Goal: Transaction & Acquisition: Purchase product/service

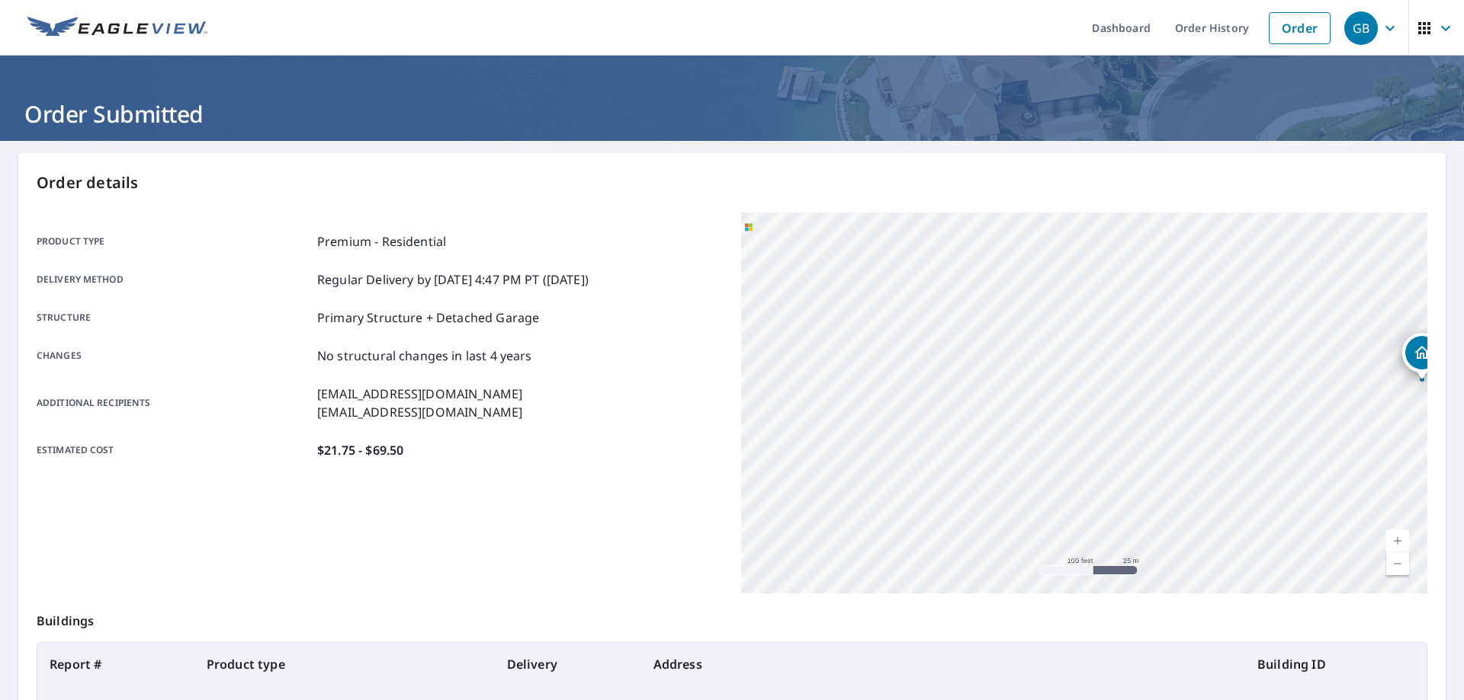
scroll to position [172, 0]
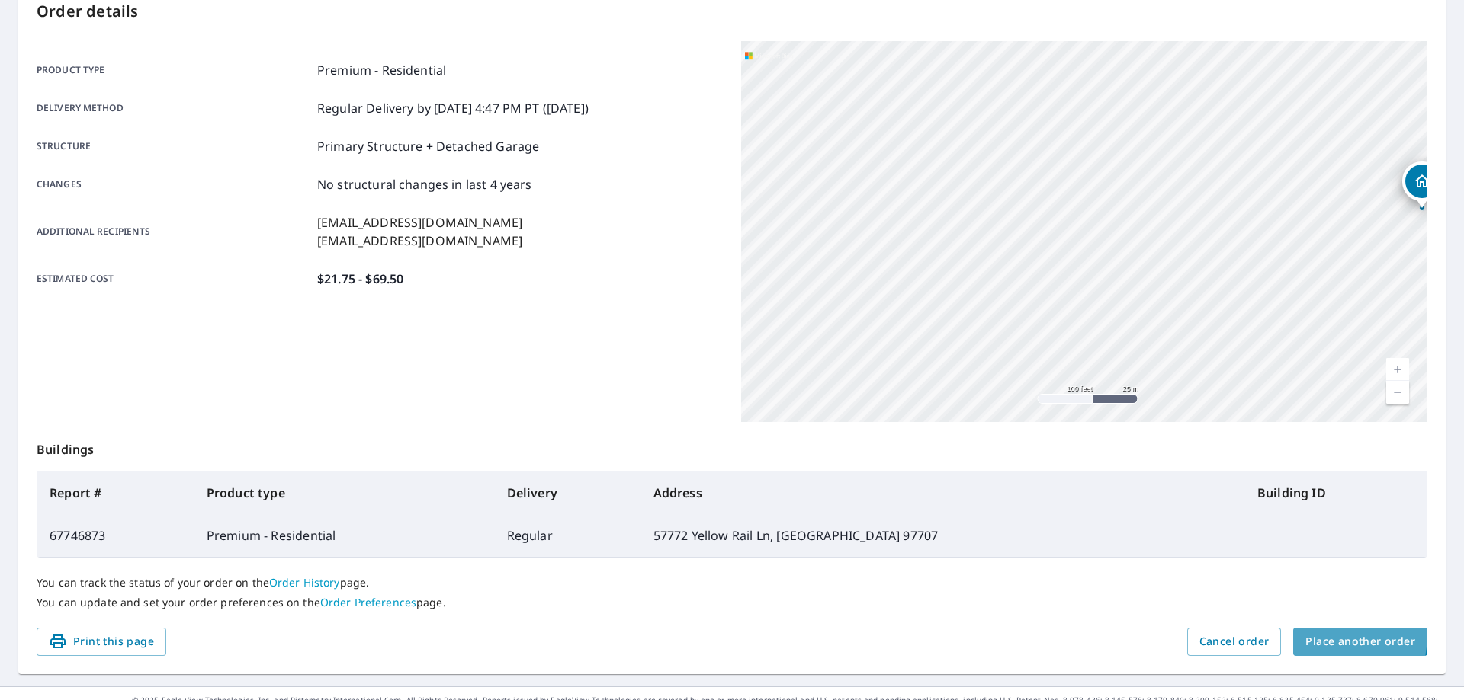
click at [1326, 636] on span "Place another order" at bounding box center [1360, 642] width 110 height 19
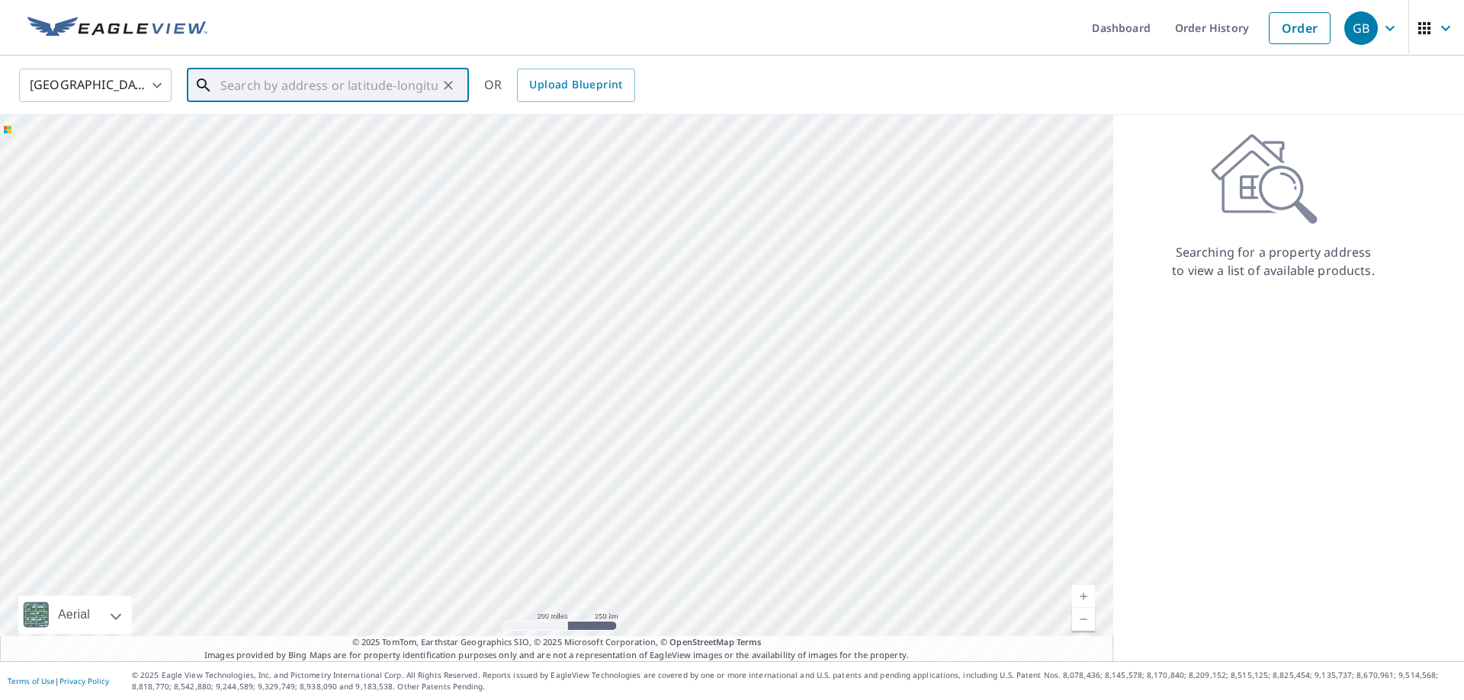
click at [338, 80] on input "text" at bounding box center [328, 85] width 217 height 43
paste input "[STREET_ADDRESS]"
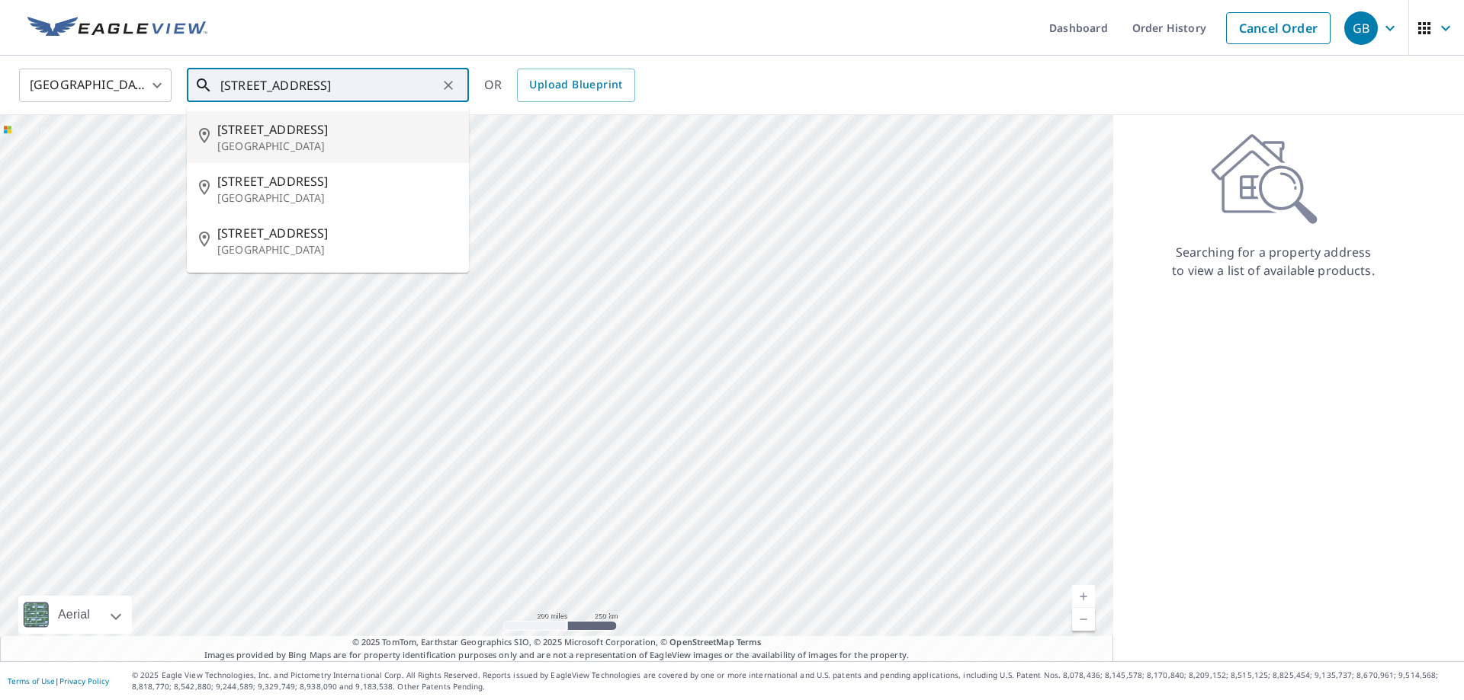
click at [355, 144] on p "[GEOGRAPHIC_DATA]" at bounding box center [336, 146] width 239 height 15
type input "[STREET_ADDRESS]"
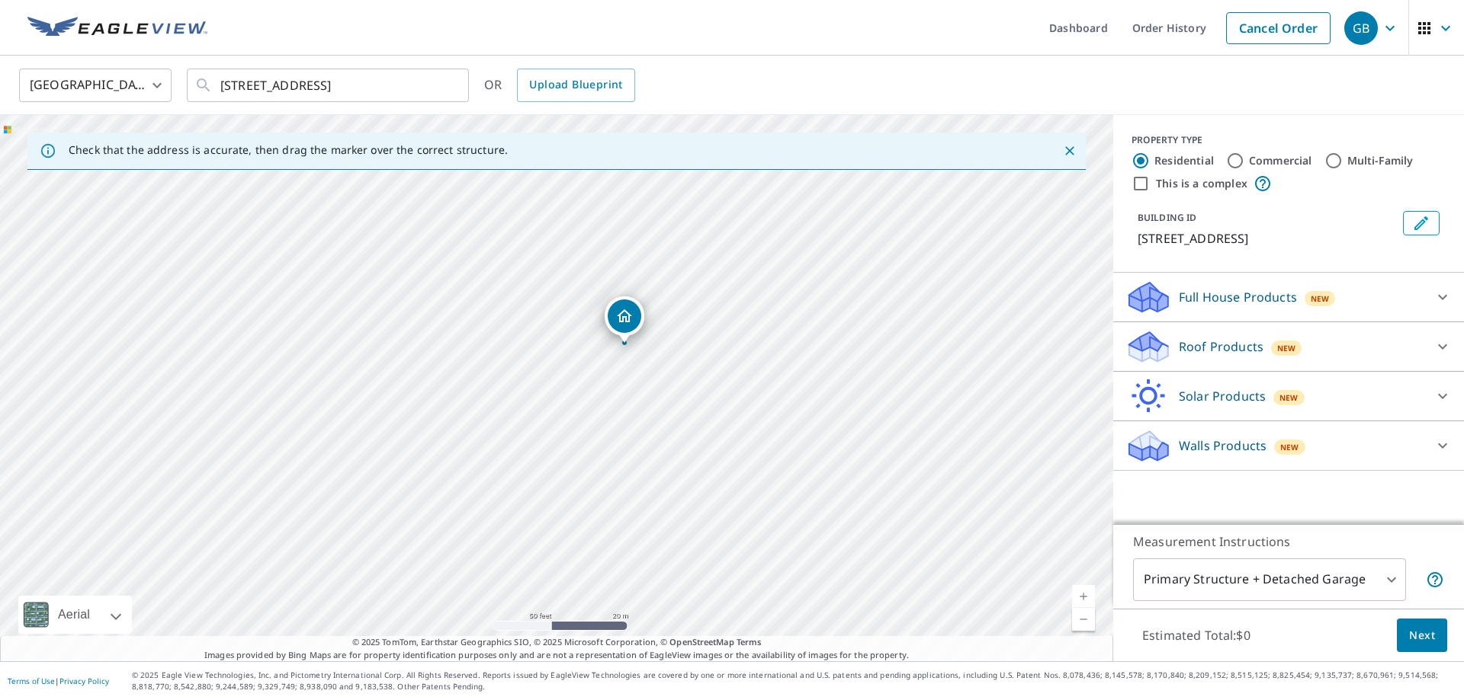
drag, startPoint x: 696, startPoint y: 370, endPoint x: 636, endPoint y: 433, distance: 86.8
click at [636, 433] on div "[STREET_ADDRESS]" at bounding box center [556, 388] width 1113 height 547
drag, startPoint x: 616, startPoint y: 299, endPoint x: 612, endPoint y: 310, distance: 12.1
click at [612, 310] on div "[STREET_ADDRESS]" at bounding box center [556, 388] width 1113 height 547
click at [1444, 356] on icon at bounding box center [1442, 347] width 18 height 18
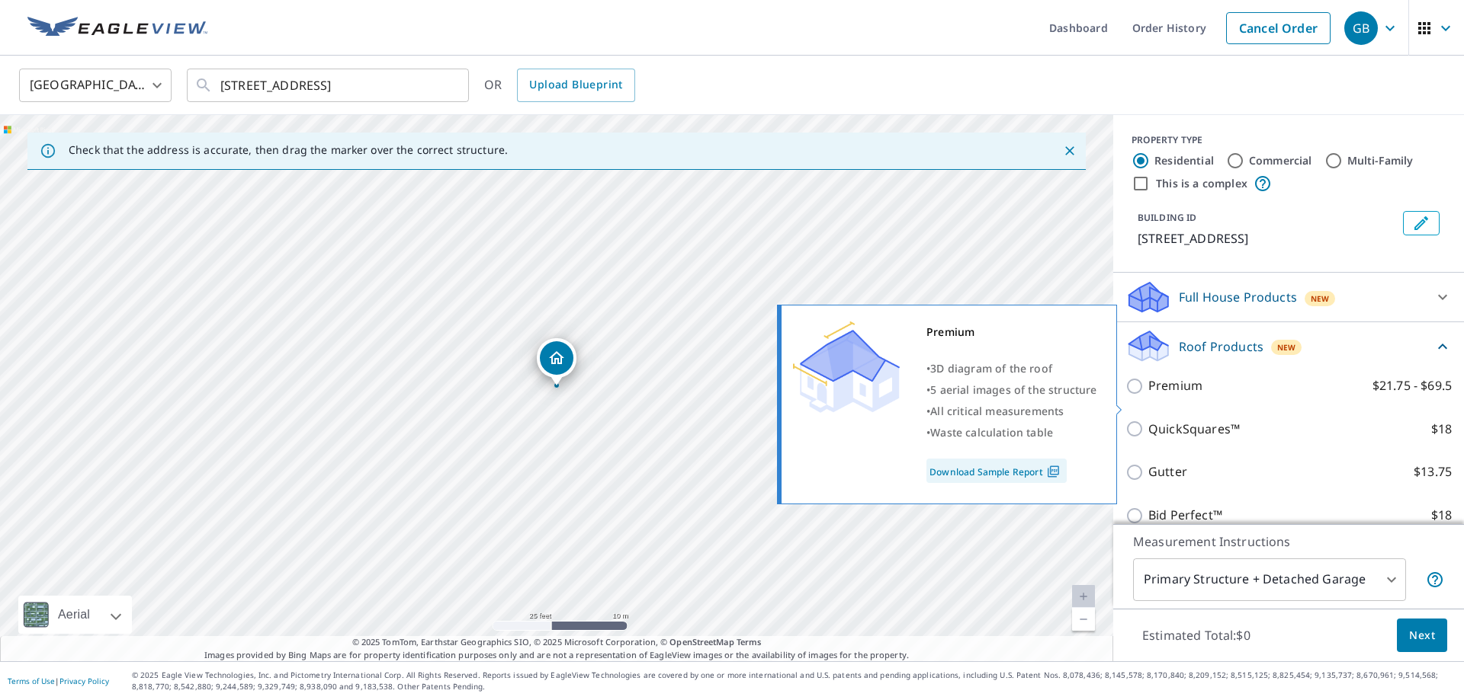
click at [1180, 396] on p "Premium" at bounding box center [1175, 386] width 54 height 19
click at [1148, 396] on input "Premium $21.75 - $69.5" at bounding box center [1136, 386] width 23 height 18
checkbox input "true"
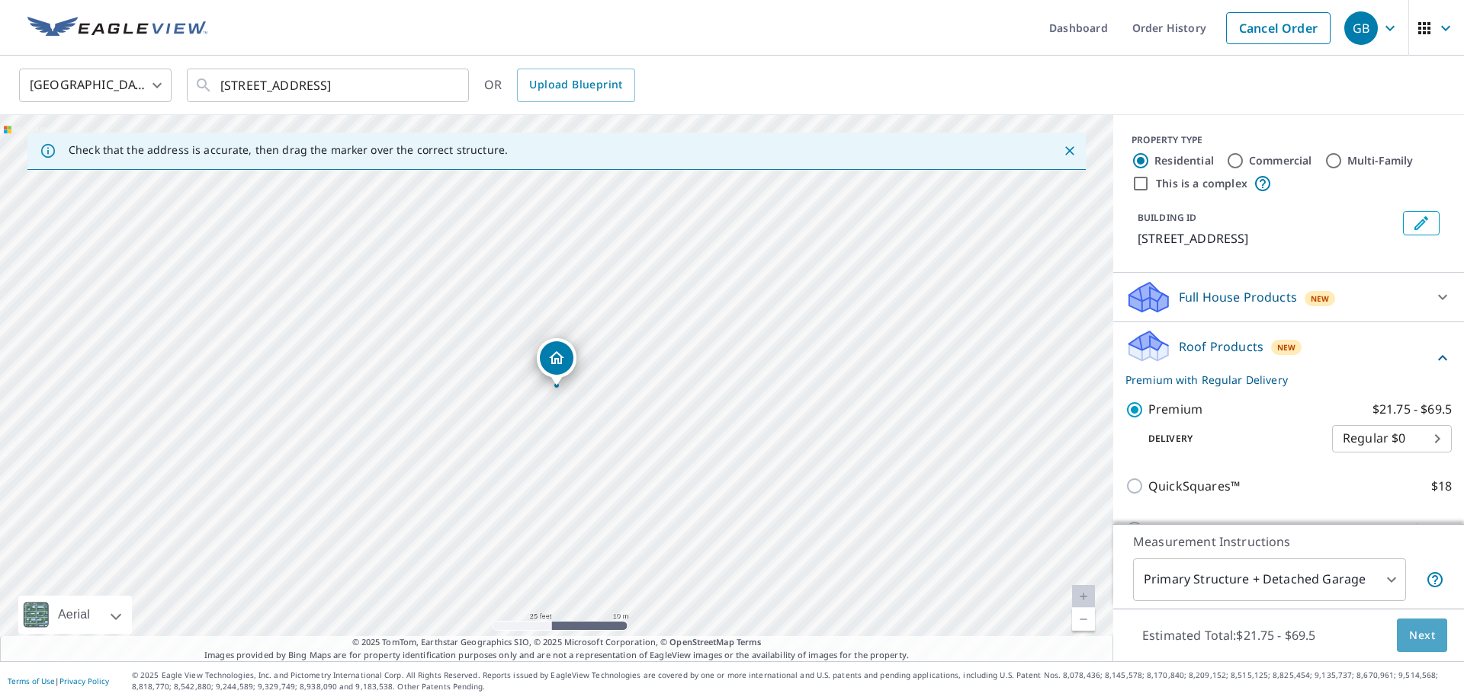
click at [1426, 636] on span "Next" at bounding box center [1422, 636] width 26 height 19
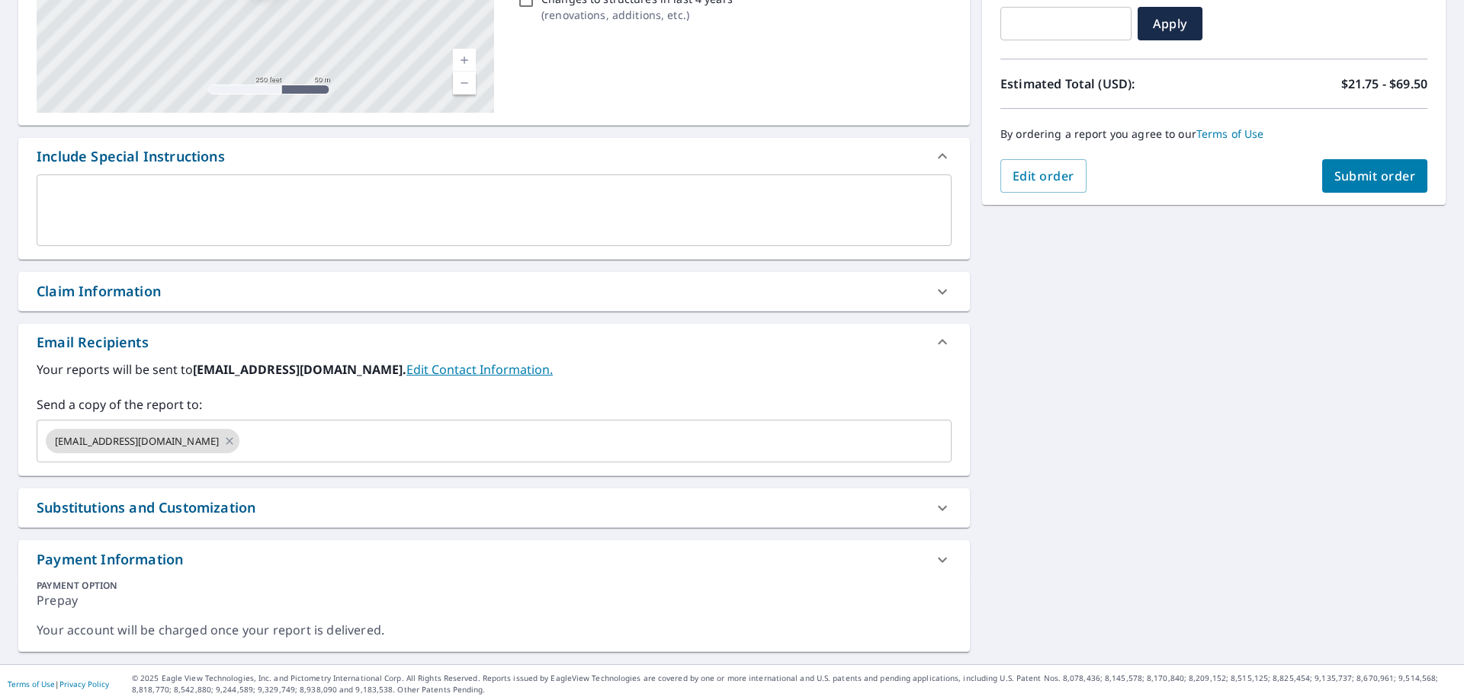
scroll to position [284, 0]
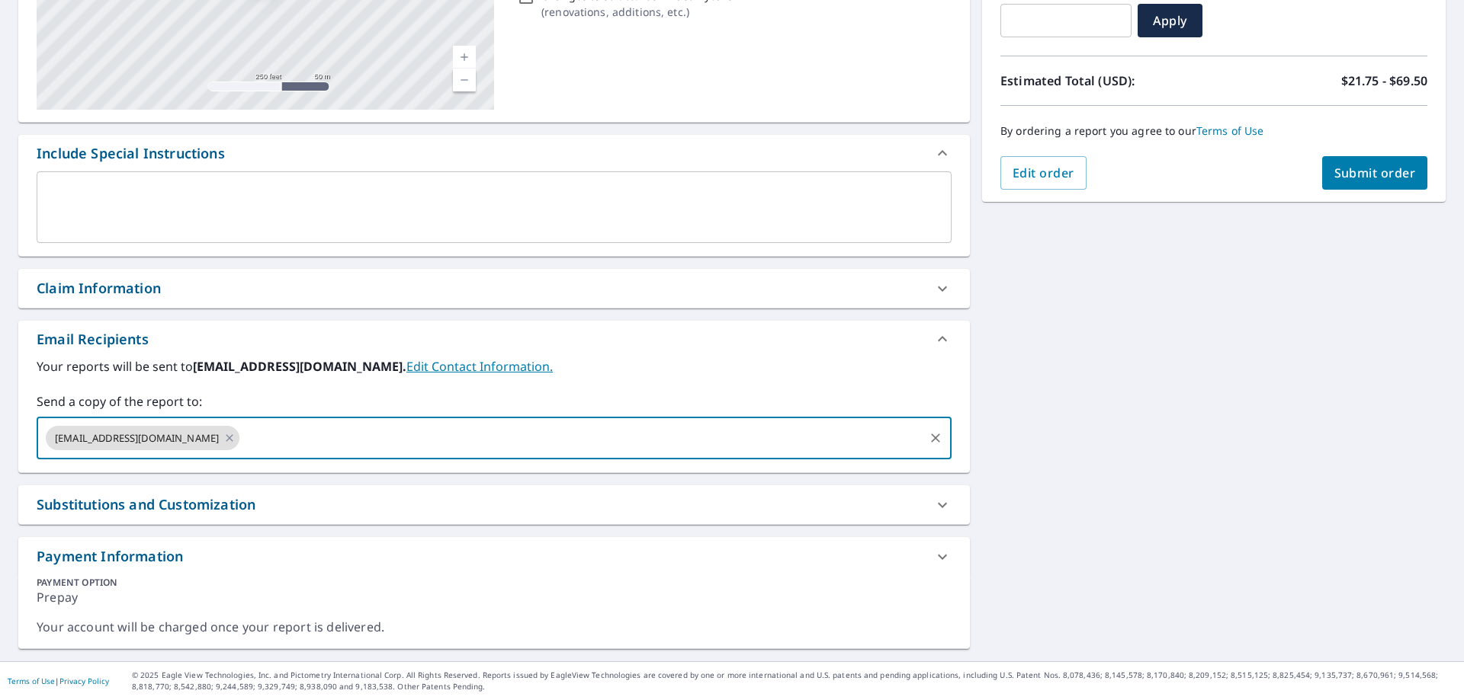
click at [383, 451] on input "text" at bounding box center [582, 438] width 680 height 29
type input "max"
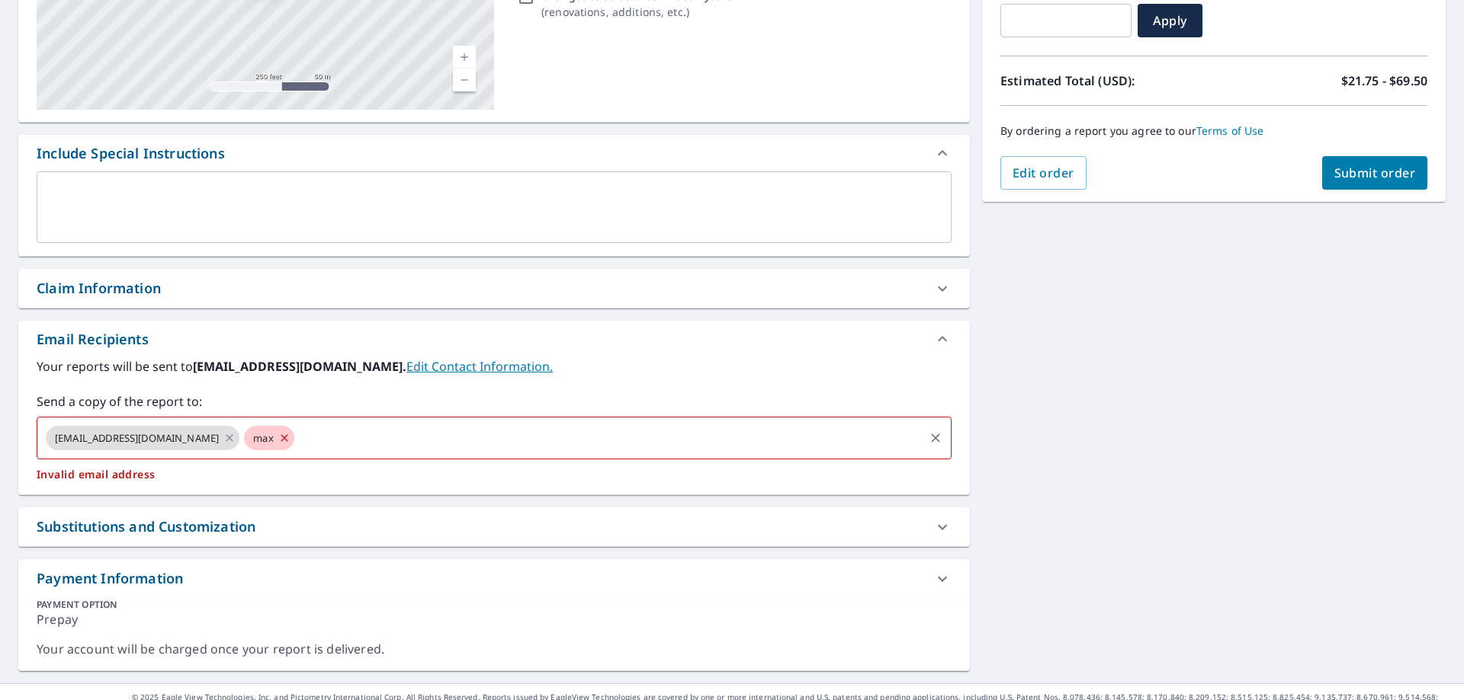
checkbox input "true"
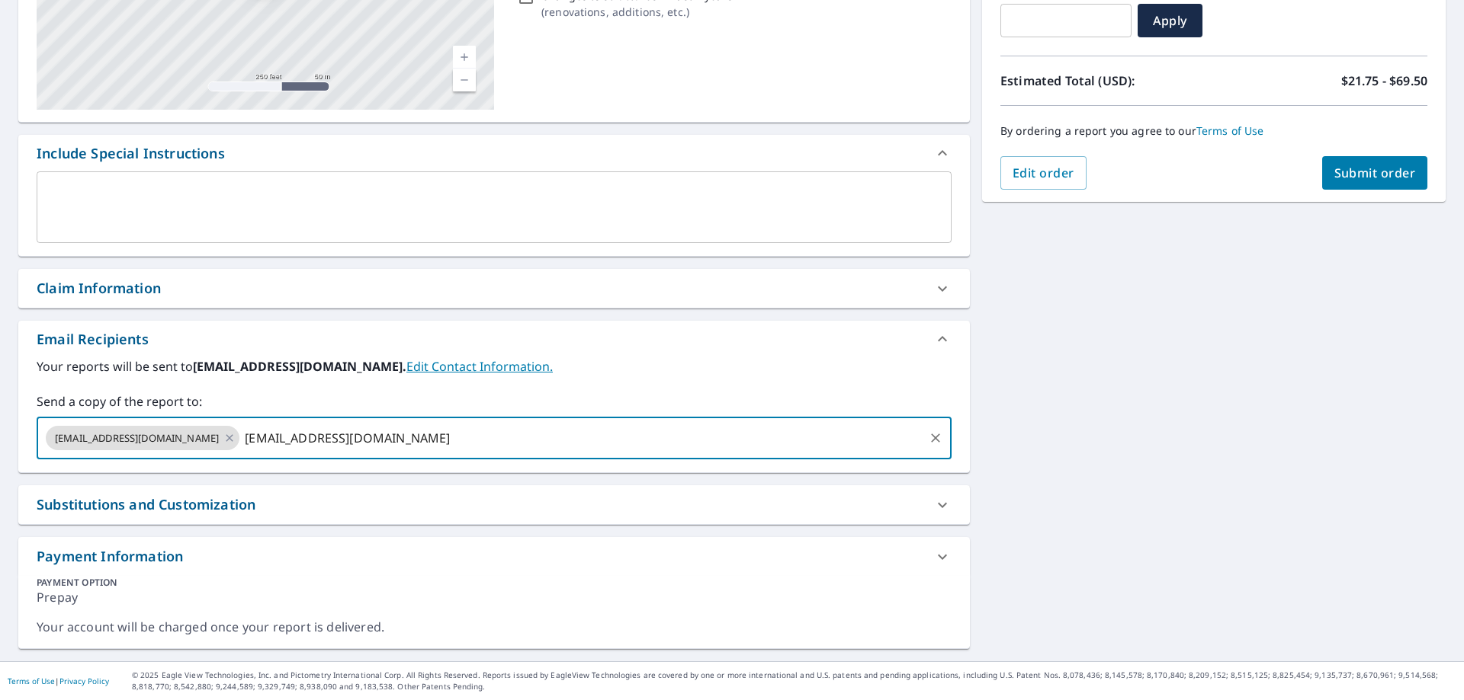
type input "[EMAIL_ADDRESS][DOMAIN_NAME]"
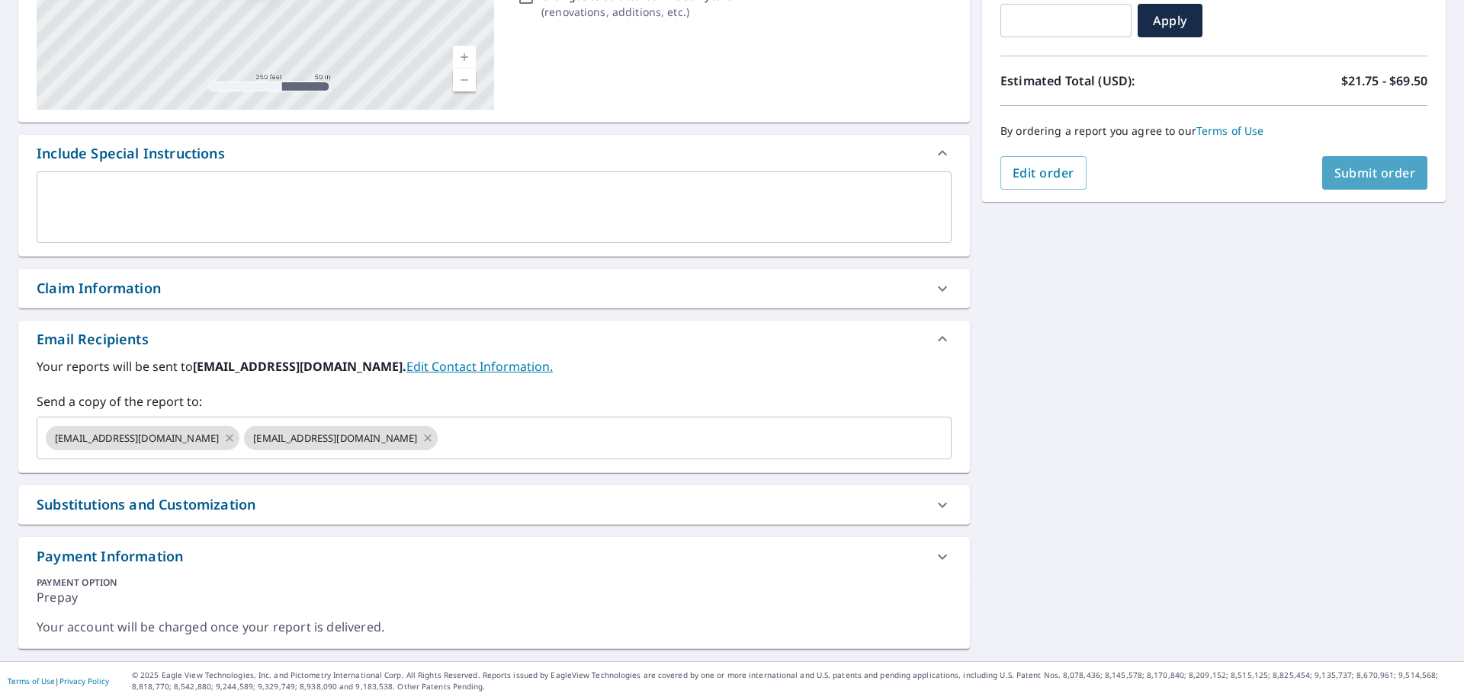
click at [1355, 167] on span "Submit order" at bounding box center [1375, 173] width 82 height 17
checkbox input "true"
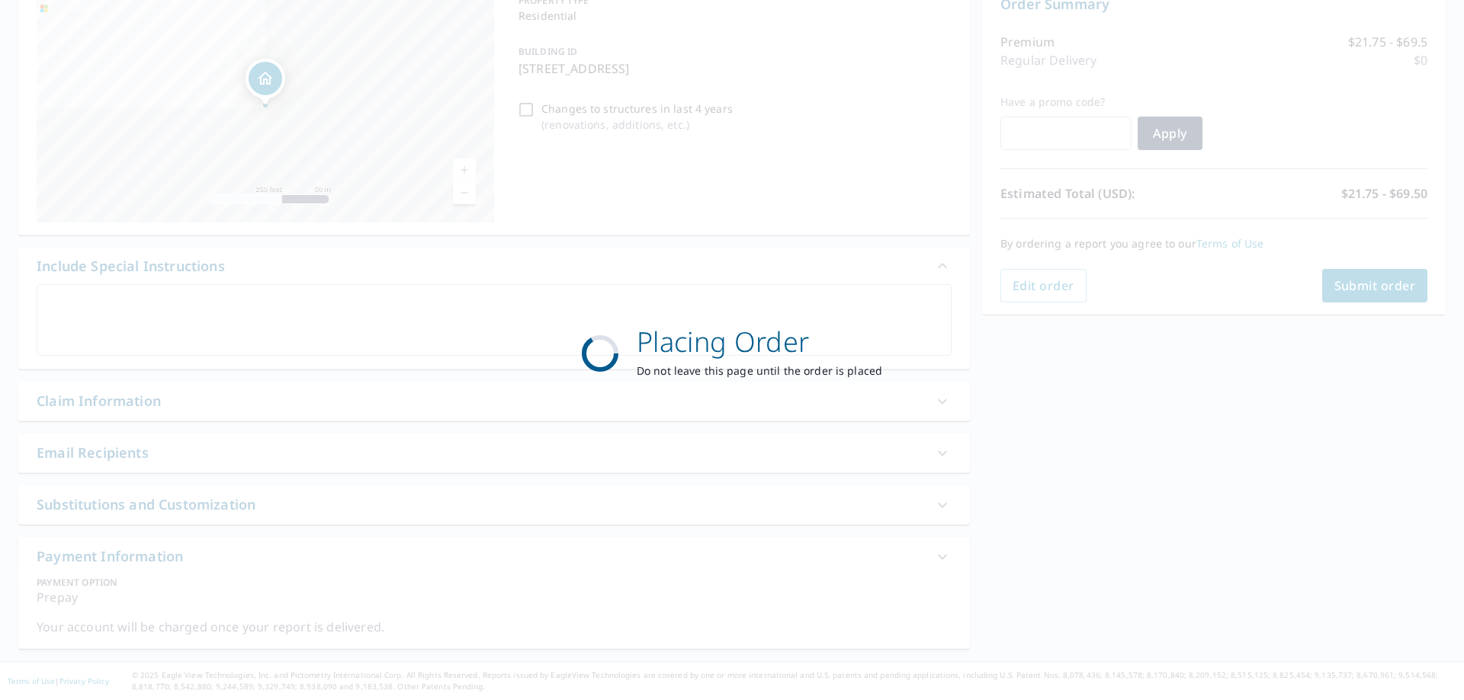
scroll to position [172, 0]
